Goal: Task Accomplishment & Management: Complete application form

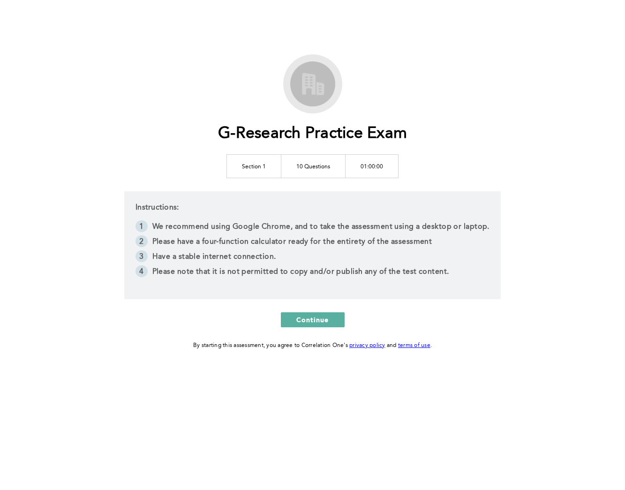
click at [300, 310] on div "G-Research Practice Exam Section 1 10 Questions 01:00:00 Instructions: We recom…" at bounding box center [313, 202] width 480 height 296
click at [300, 318] on span "Continue" at bounding box center [312, 319] width 33 height 9
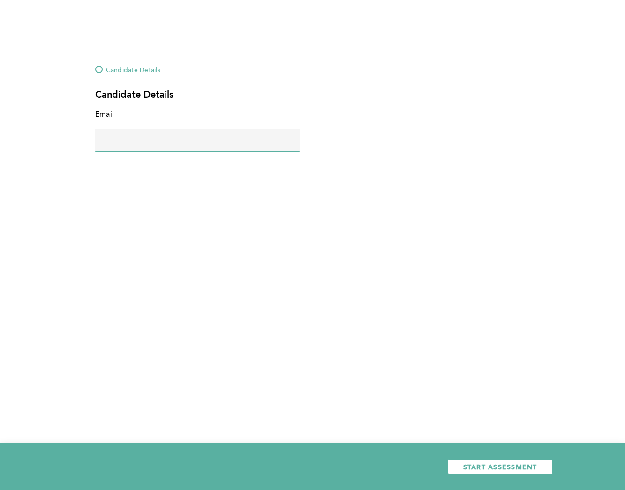
click at [256, 149] on input "text" at bounding box center [197, 140] width 204 height 23
type input "[EMAIL_ADDRESS][DOMAIN_NAME]"
click at [472, 465] on span "START ASSESSMENT" at bounding box center [500, 466] width 74 height 9
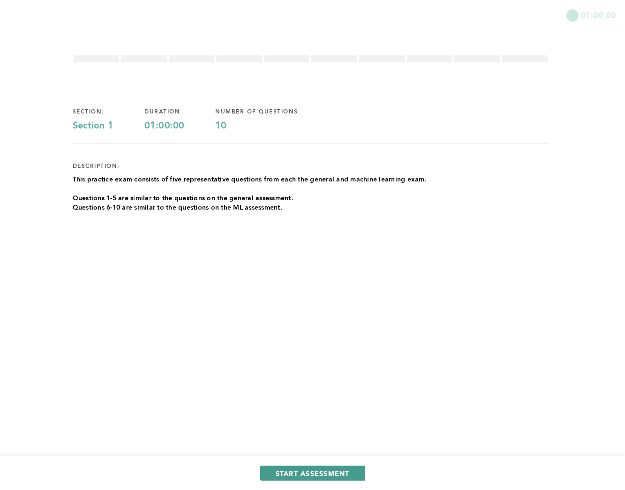
click at [282, 473] on span "START ASSESSMENT" at bounding box center [313, 473] width 74 height 9
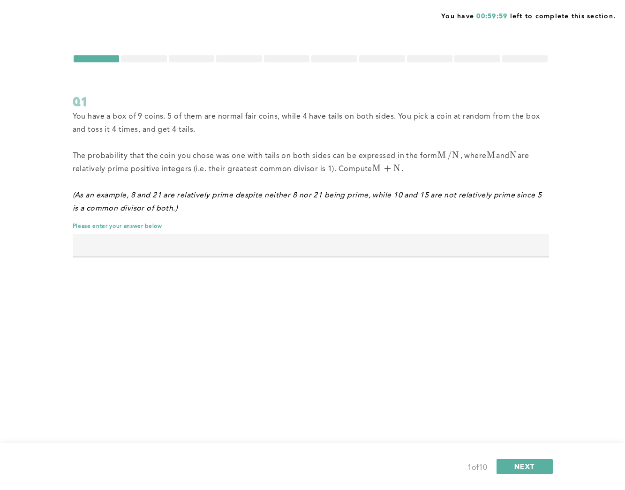
click at [208, 247] on input "text" at bounding box center [311, 245] width 476 height 23
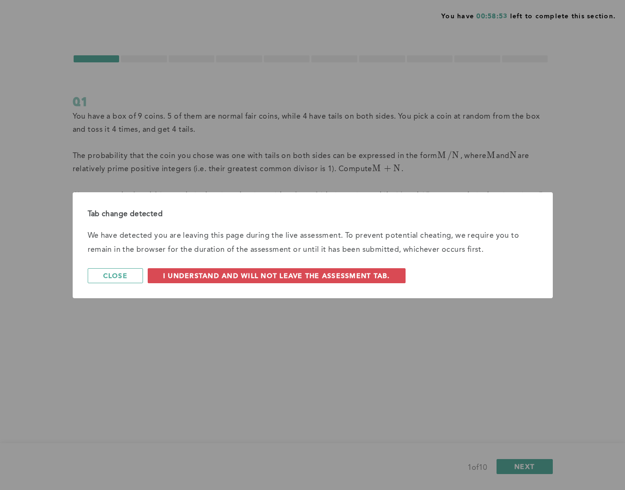
click at [207, 248] on p "We have detected you are leaving this page during the live assessment. To preve…" at bounding box center [313, 243] width 450 height 28
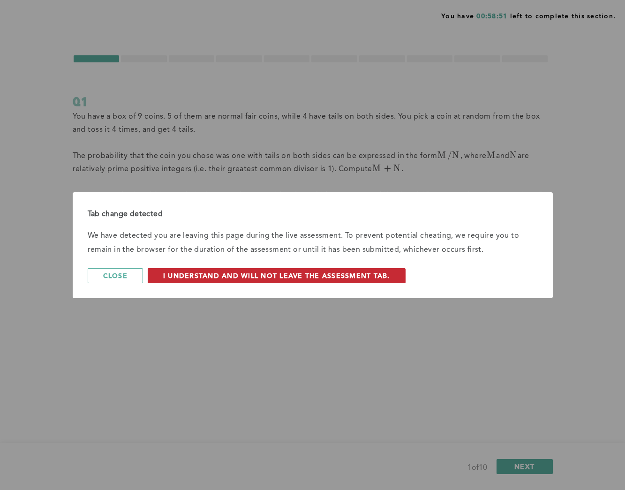
click at [189, 278] on span "I understand and will not leave the assessment tab." at bounding box center [276, 275] width 227 height 9
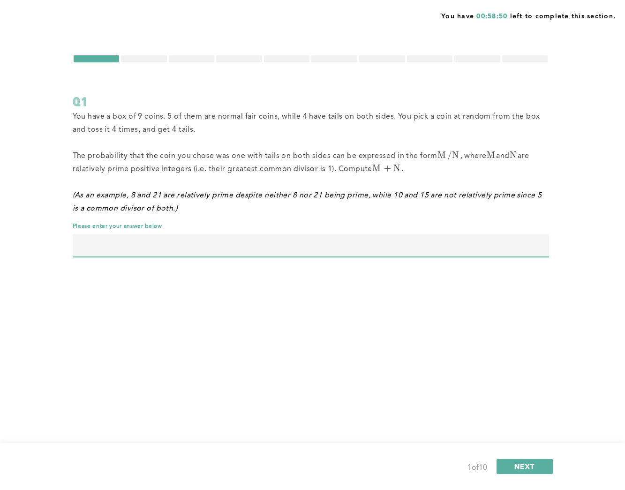
click at [220, 248] on input "text" at bounding box center [311, 245] width 476 height 23
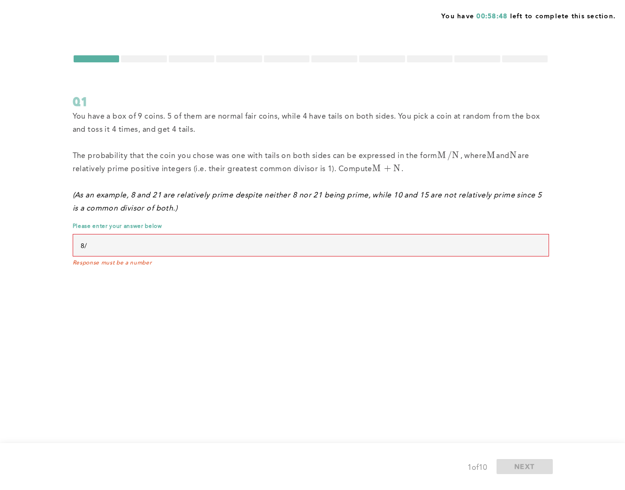
type input "8"
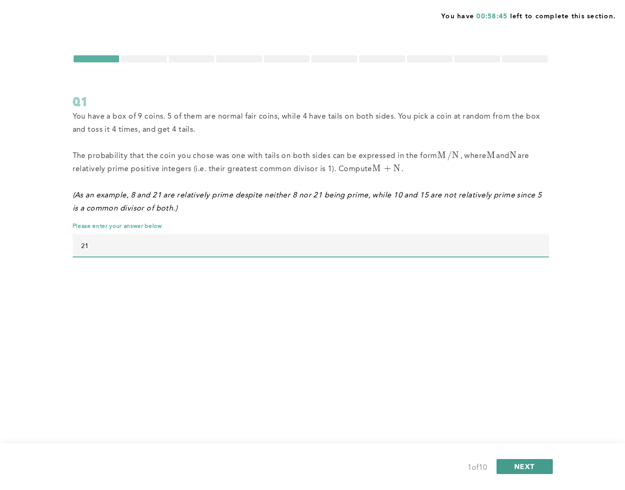
type input "21"
click at [539, 471] on button "NEXT" at bounding box center [524, 466] width 56 height 15
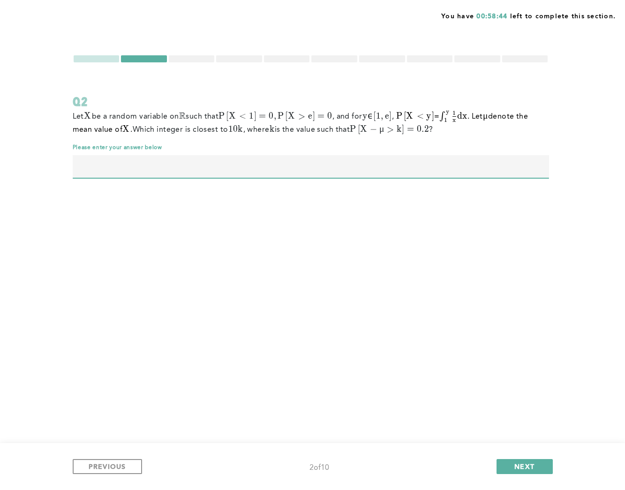
click at [343, 169] on input "text" at bounding box center [311, 166] width 476 height 23
click at [534, 464] on span "NEXT" at bounding box center [524, 466] width 20 height 9
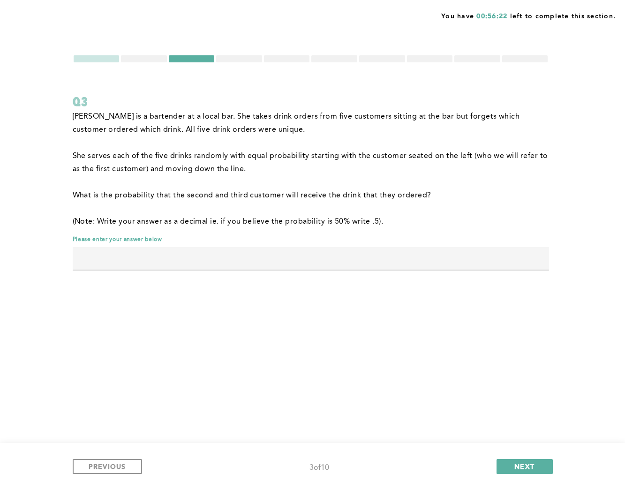
click at [321, 254] on input "text" at bounding box center [311, 258] width 476 height 23
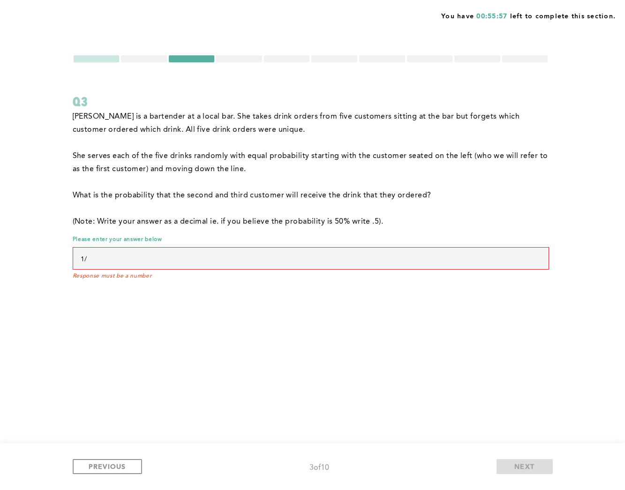
type input "1"
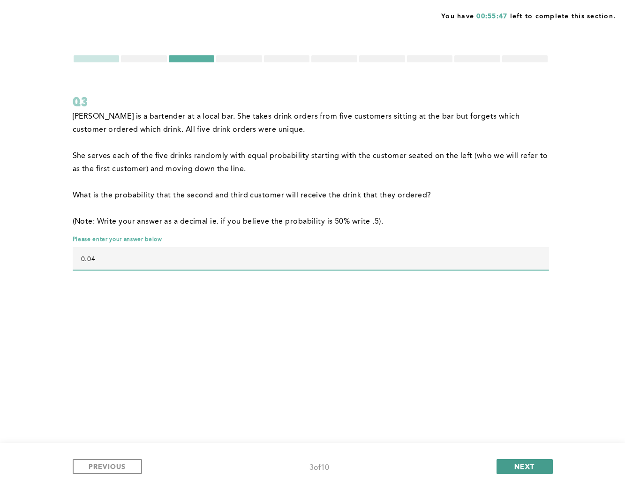
type input "0.04"
click at [539, 466] on button "NEXT" at bounding box center [524, 466] width 56 height 15
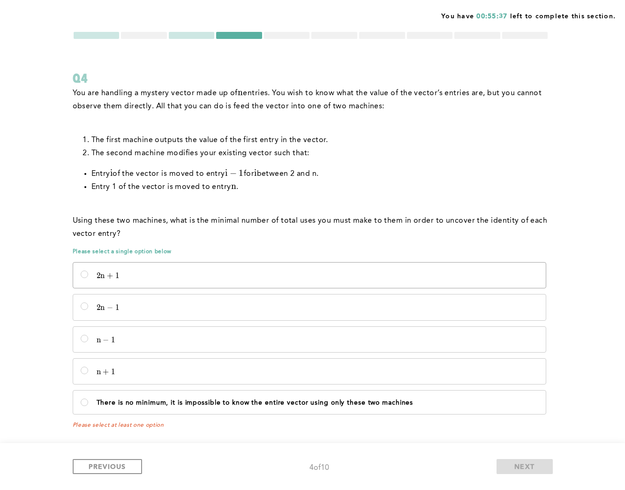
scroll to position [23, 0]
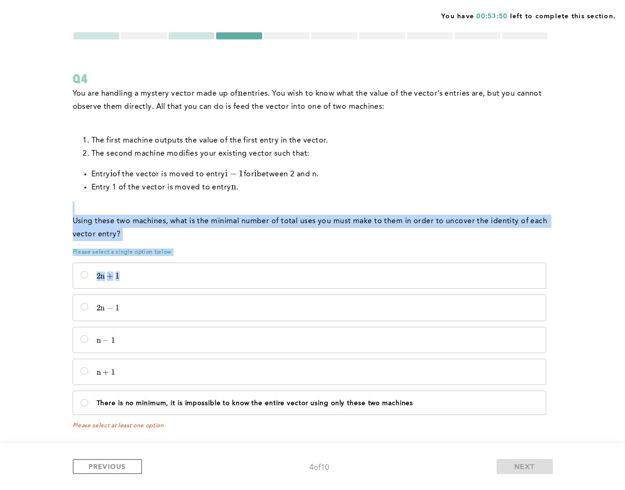
drag, startPoint x: 346, startPoint y: 203, endPoint x: 333, endPoint y: 291, distance: 89.2
click at [333, 291] on div "You are handling a mystery vector made up of n n n entries. You wish to know wh…" at bounding box center [311, 258] width 476 height 342
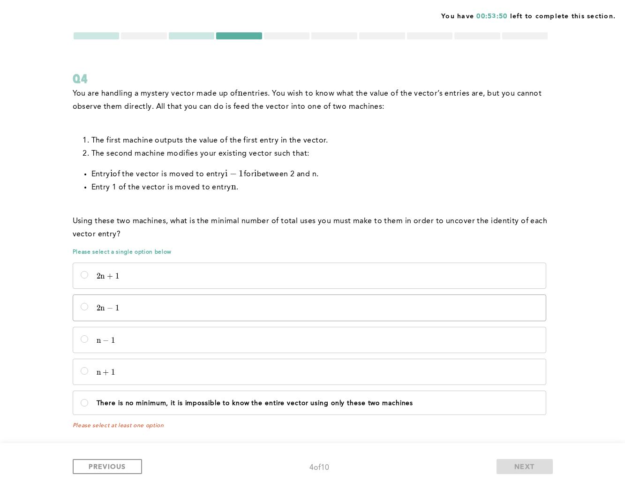
click at [320, 308] on p "2 n − 1 2n - 1 2 n − 1" at bounding box center [318, 307] width 442 height 9
click at [88, 308] on input "2 n − 1 2n - 1 2 n − 1" at bounding box center [85, 307] width 8 height 8
radio input "true"
click at [514, 464] on span "NEXT" at bounding box center [524, 466] width 20 height 9
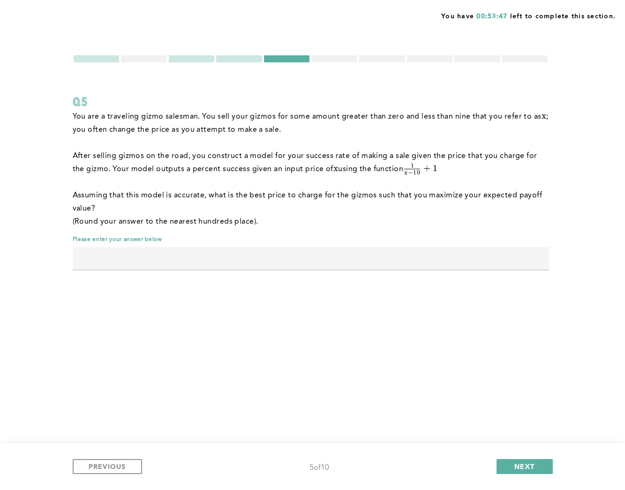
click at [228, 264] on input "text" at bounding box center [311, 258] width 476 height 23
click at [210, 295] on div "You have 00:53:41 left to complete this section. Q5 You are a traveling gizmo s…" at bounding box center [312, 245] width 625 height 490
click at [220, 251] on input "text" at bounding box center [311, 258] width 476 height 23
click at [213, 264] on input "text" at bounding box center [311, 258] width 476 height 23
type input "9"
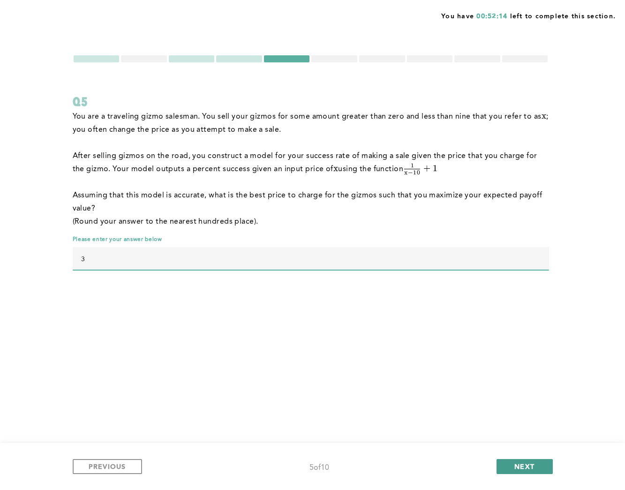
type input "3"
click at [508, 460] on button "NEXT" at bounding box center [524, 466] width 56 height 15
